Goal: Contribute content

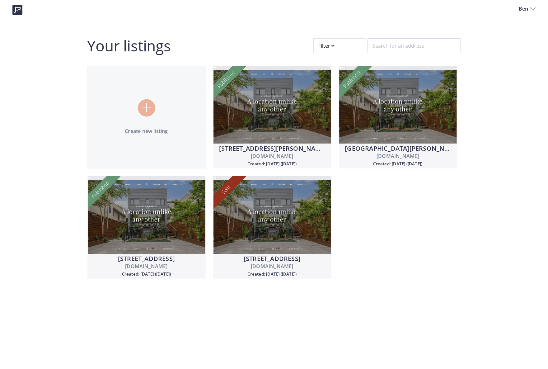
click at [329, 50] on div at bounding box center [340, 45] width 53 height 15
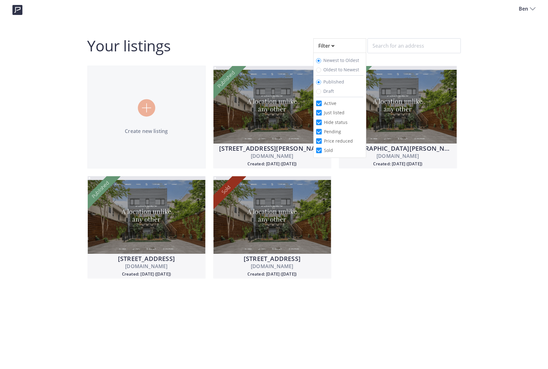
click at [330, 91] on span "Draft" at bounding box center [329, 91] width 11 height 6
click at [321, 91] on input "Draft" at bounding box center [318, 91] width 5 height 5
radio input "true"
radio input "false"
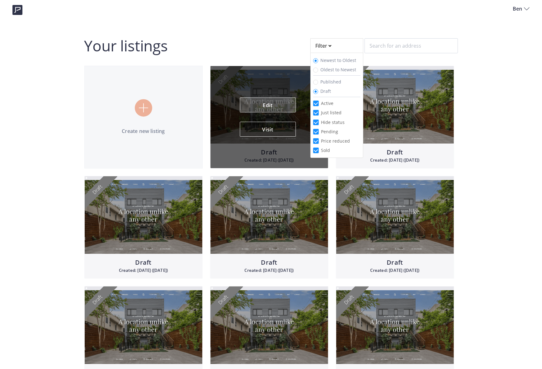
click at [267, 102] on link "Edit" at bounding box center [268, 104] width 56 height 15
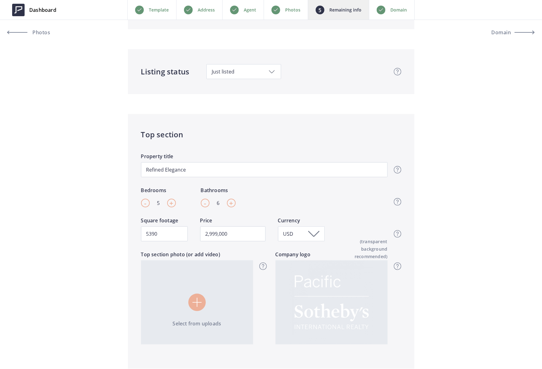
scroll to position [268, 0]
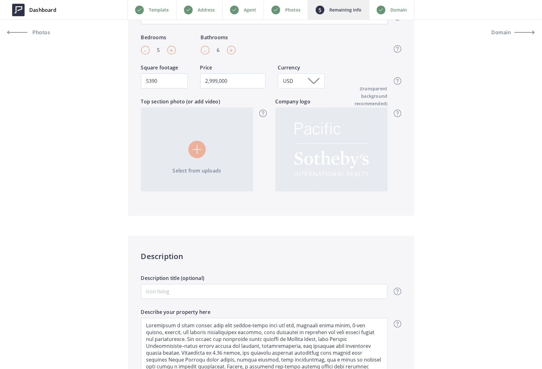
click at [196, 151] on img at bounding box center [196, 149] width 9 height 9
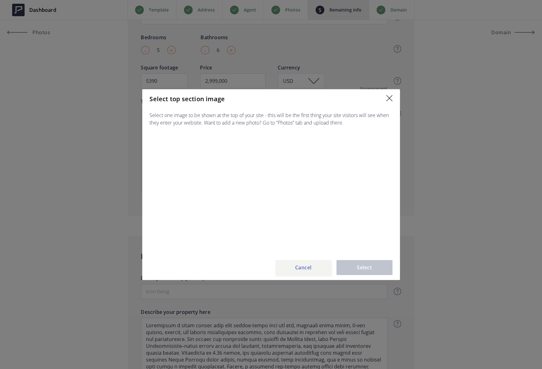
click at [310, 265] on button "Cancel" at bounding box center [304, 267] width 56 height 15
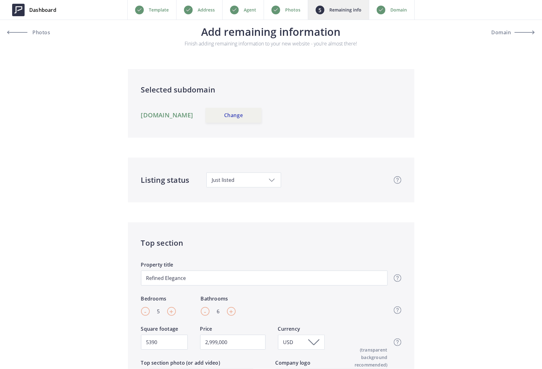
scroll to position [0, 0]
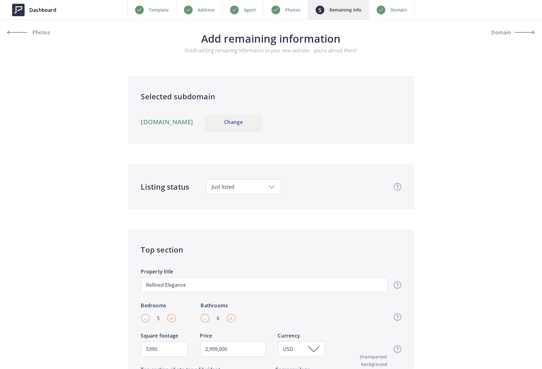
click at [296, 9] on p "Photos" at bounding box center [292, 9] width 15 height 7
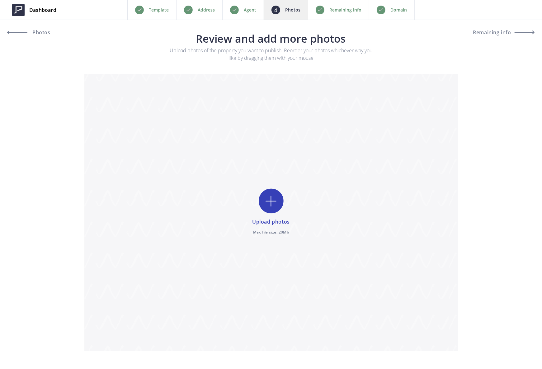
scroll to position [9, 0]
